Goal: Find specific fact: Find specific fact

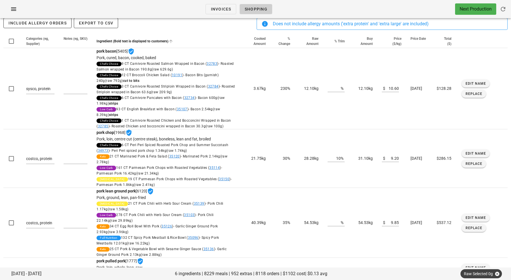
scroll to position [26, 0]
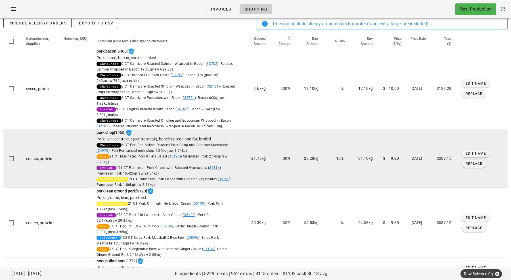
click at [355, 162] on td "31.10kg" at bounding box center [363, 158] width 28 height 59
copy td "31.10kg"
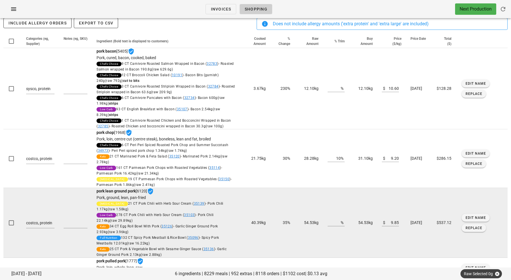
click at [353, 228] on td "54.53kg" at bounding box center [363, 223] width 28 height 70
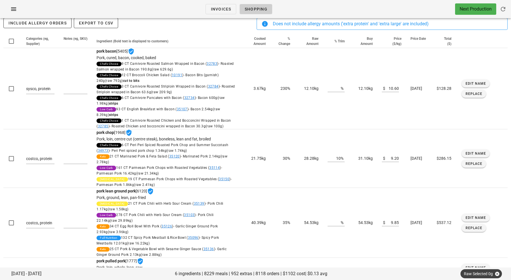
click at [183, 10] on div "Invoices Shopping Next Production" at bounding box center [255, 9] width 511 height 18
click at [171, 12] on div "Invoices Shopping Next Production" at bounding box center [255, 9] width 511 height 18
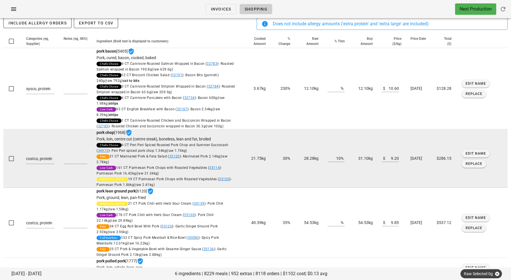
click at [299, 163] on td "28.28kg" at bounding box center [309, 158] width 28 height 59
click at [357, 163] on td "31.10kg" at bounding box center [363, 158] width 28 height 59
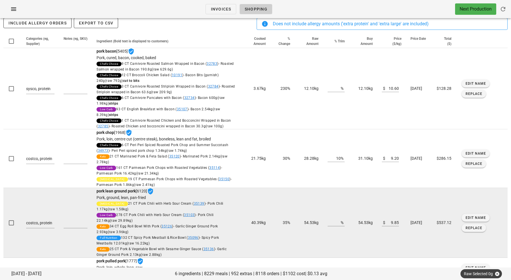
click at [356, 228] on td "54.53kg" at bounding box center [363, 223] width 28 height 70
click at [353, 227] on td "54.53kg" at bounding box center [363, 223] width 28 height 70
